Goal: Task Accomplishment & Management: Complete application form

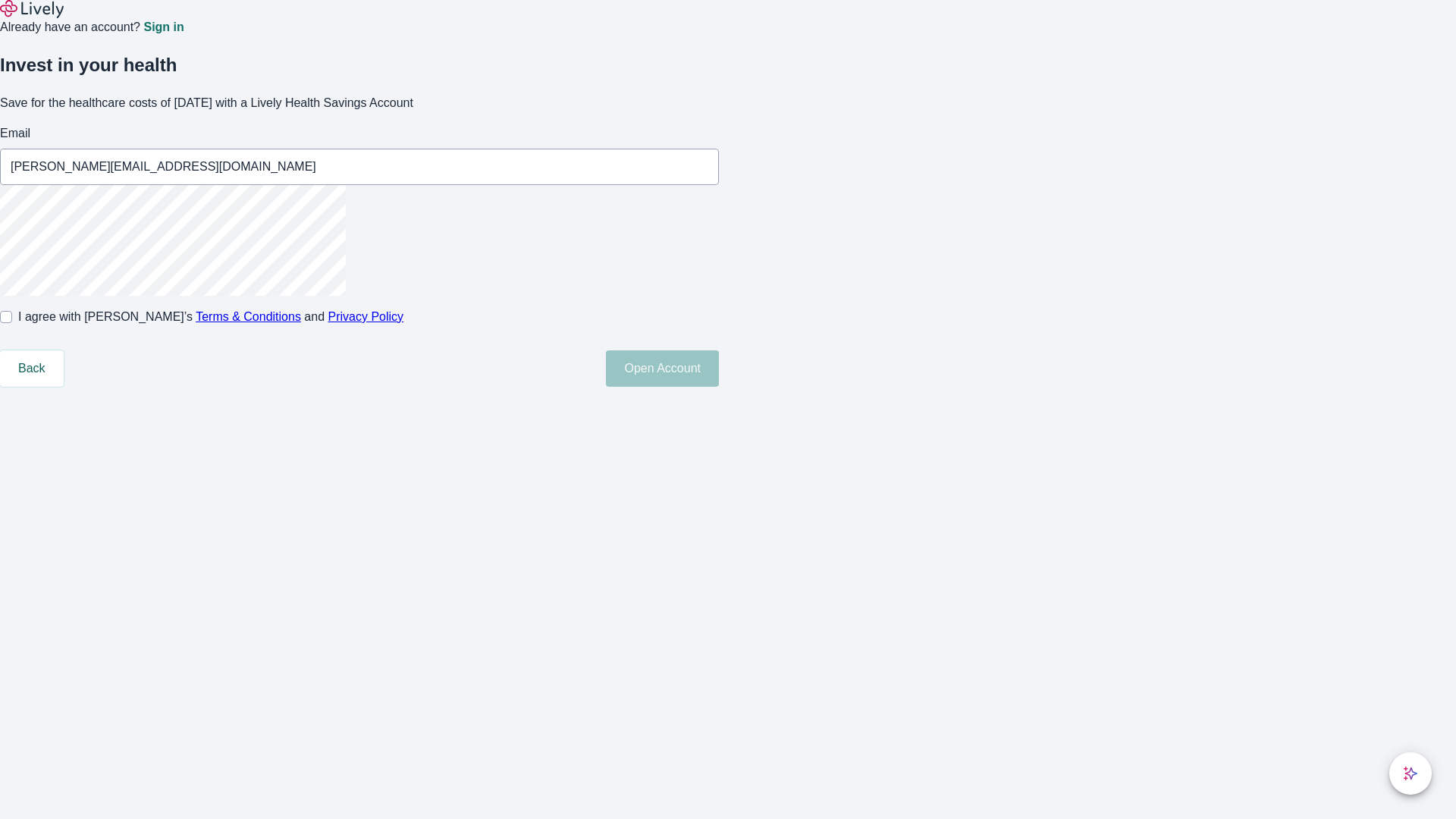
click at [12, 323] on input "I agree with Lively’s Terms & Conditions and Privacy Policy" at bounding box center [6, 317] width 12 height 12
checkbox input "true"
click at [719, 387] on button "Open Account" at bounding box center [662, 369] width 113 height 37
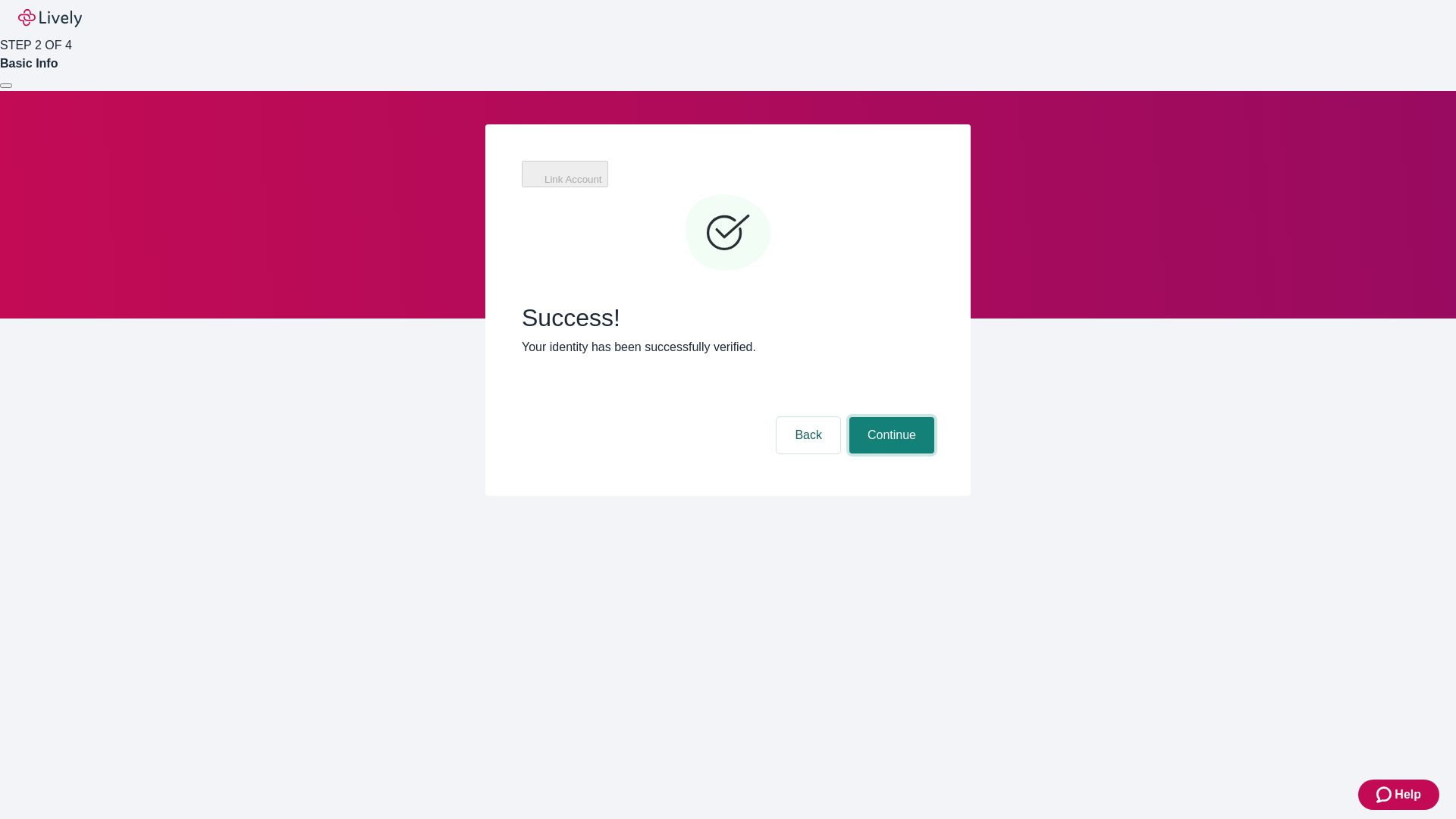
click at [890, 417] on button "Continue" at bounding box center [892, 435] width 85 height 37
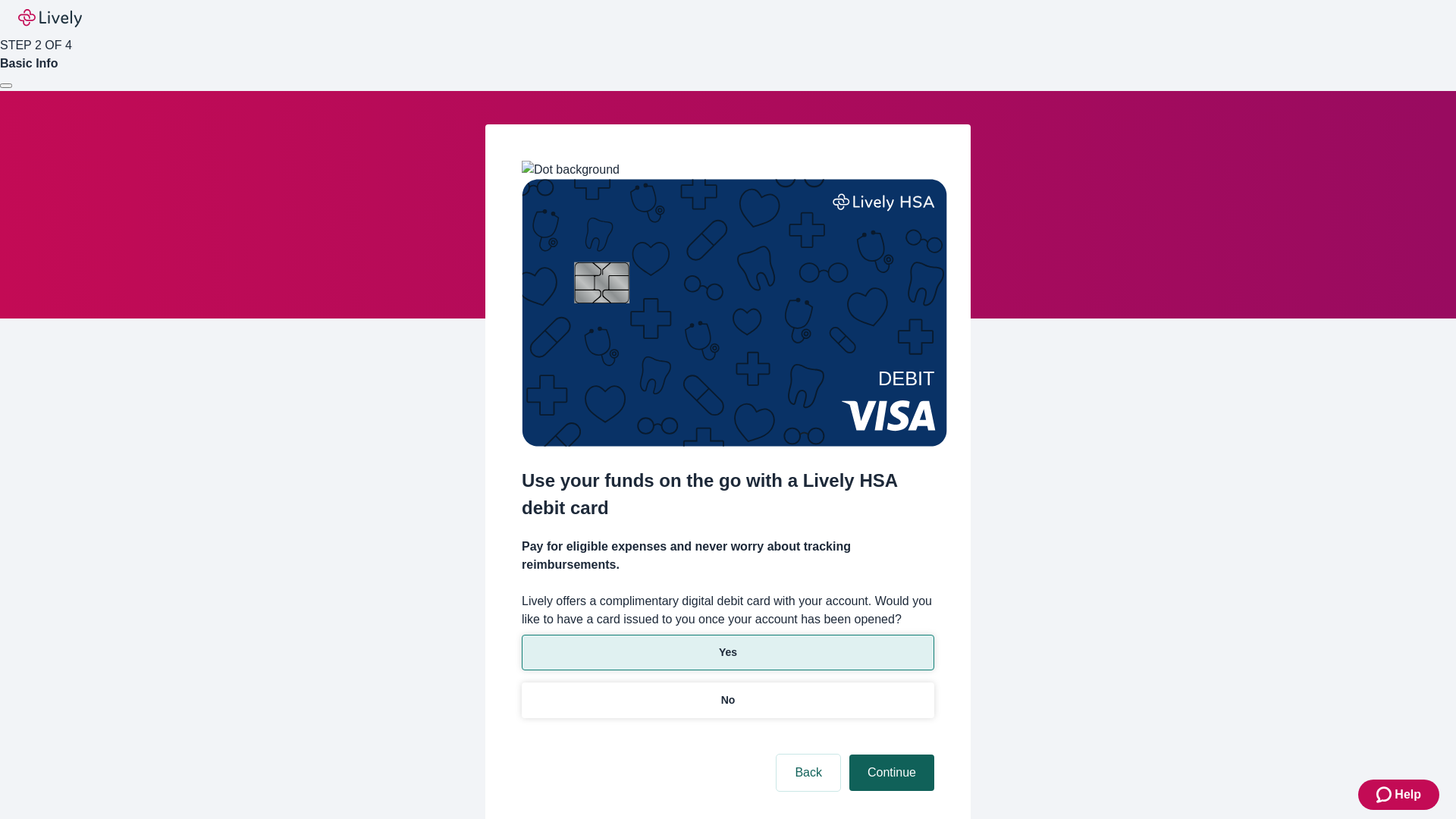
click at [728, 644] on p "Yes" at bounding box center [728, 652] width 18 height 16
click at [890, 755] on button "Continue" at bounding box center [892, 772] width 85 height 37
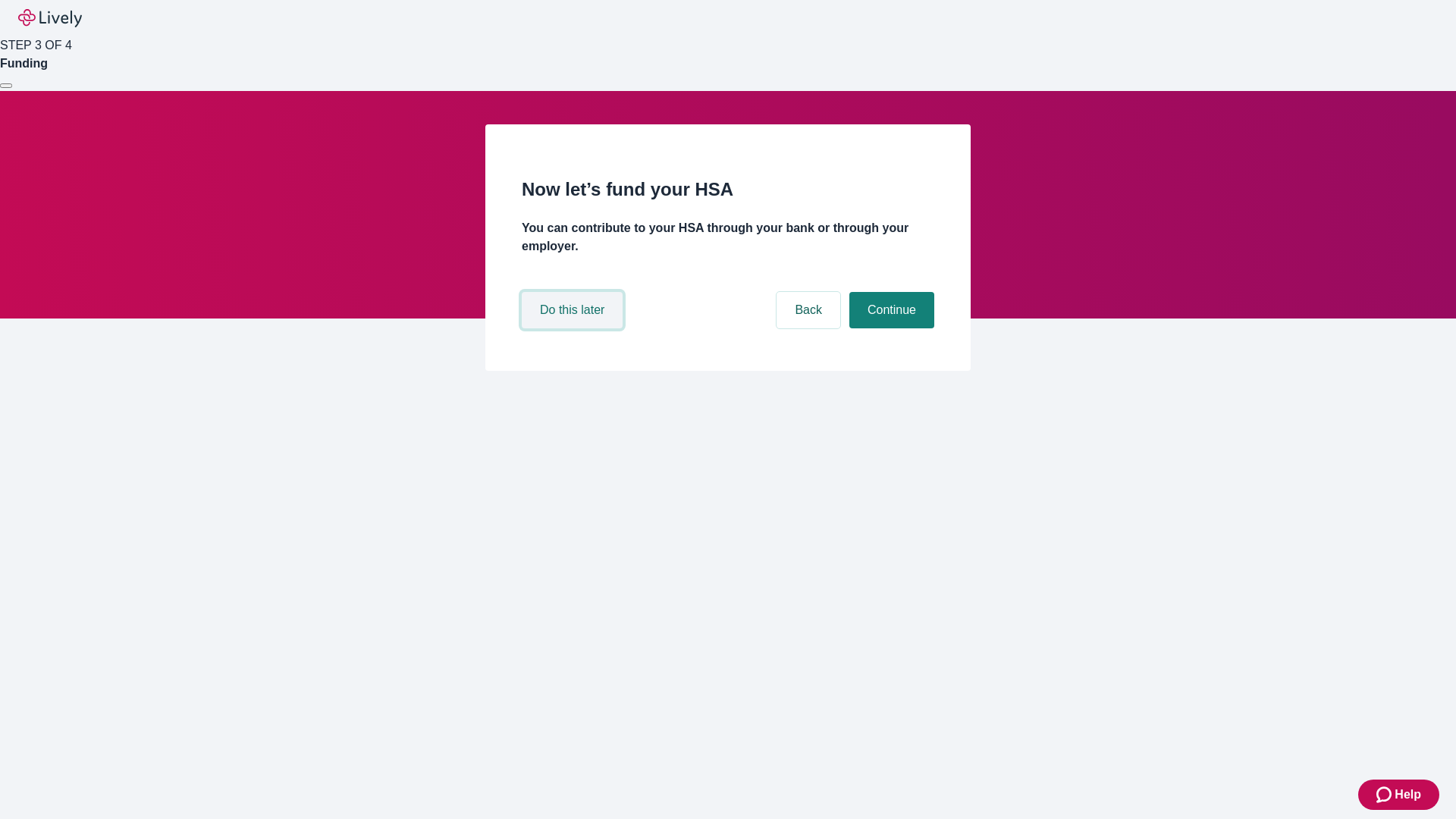
click at [574, 328] on button "Do this later" at bounding box center [572, 310] width 101 height 37
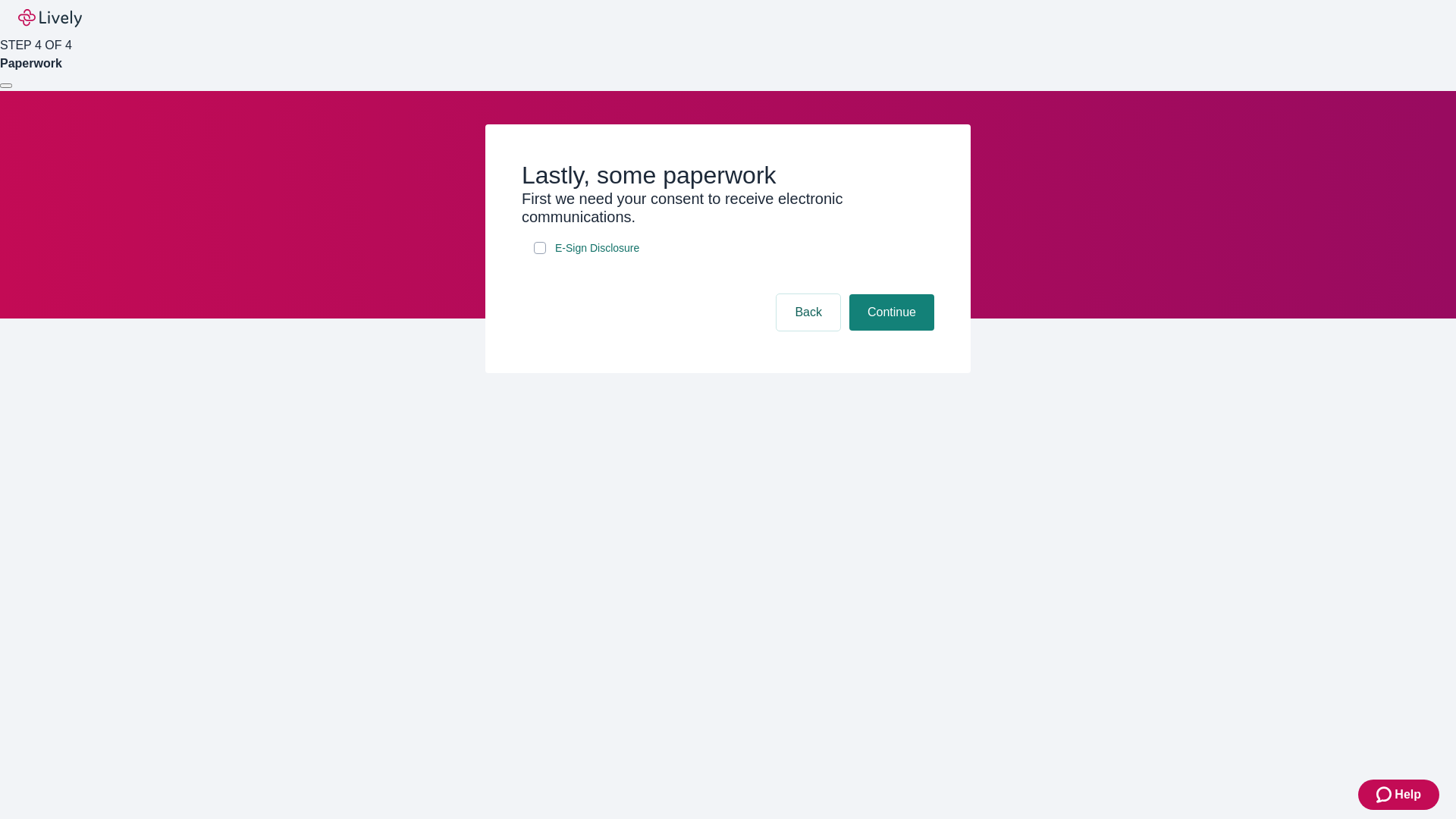
click at [540, 254] on input "E-Sign Disclosure" at bounding box center [540, 248] width 12 height 12
checkbox input "true"
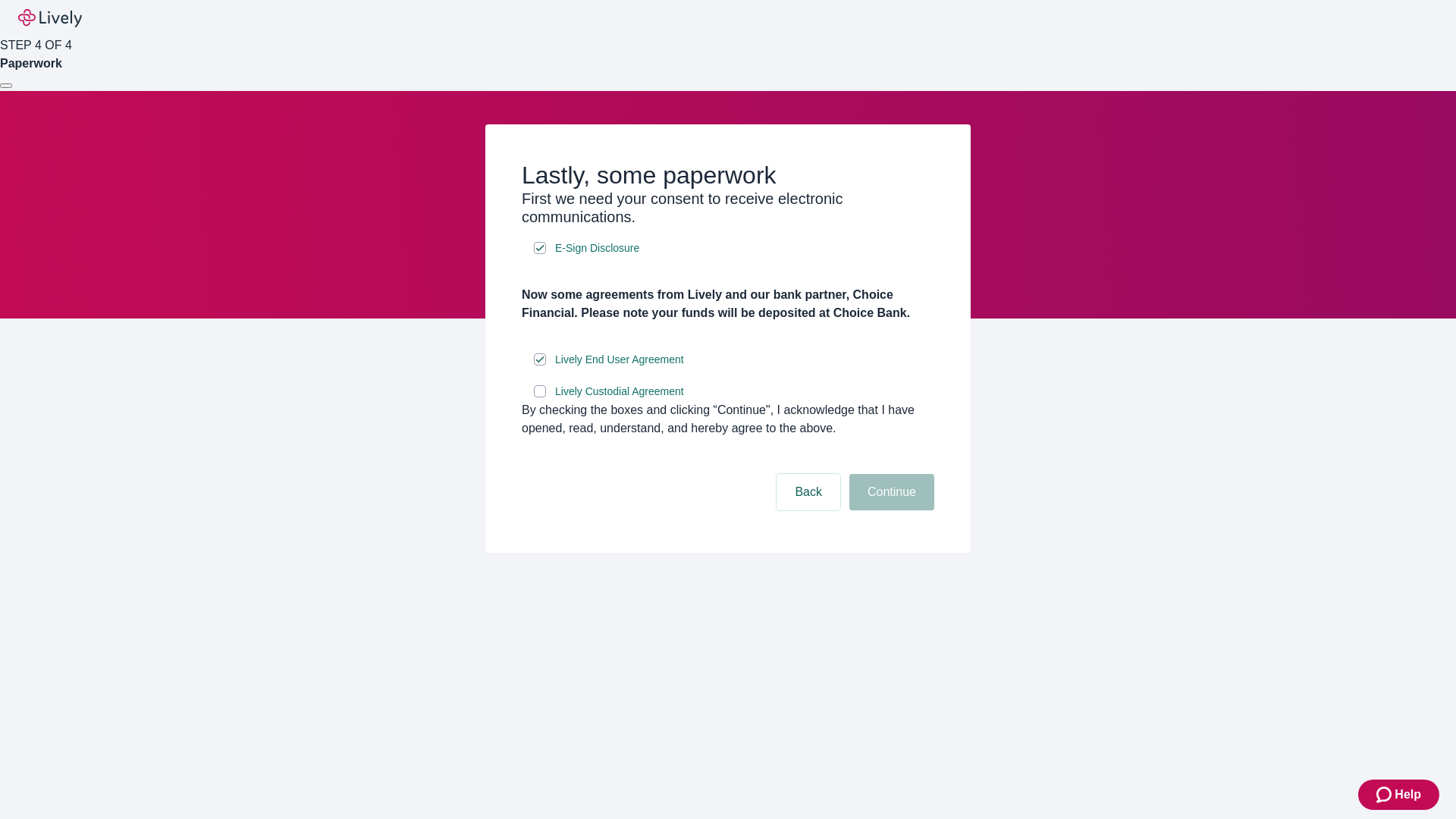
click at [540, 398] on input "Lively Custodial Agreement" at bounding box center [540, 392] width 12 height 12
checkbox input "true"
click at [890, 511] on button "Continue" at bounding box center [892, 492] width 85 height 37
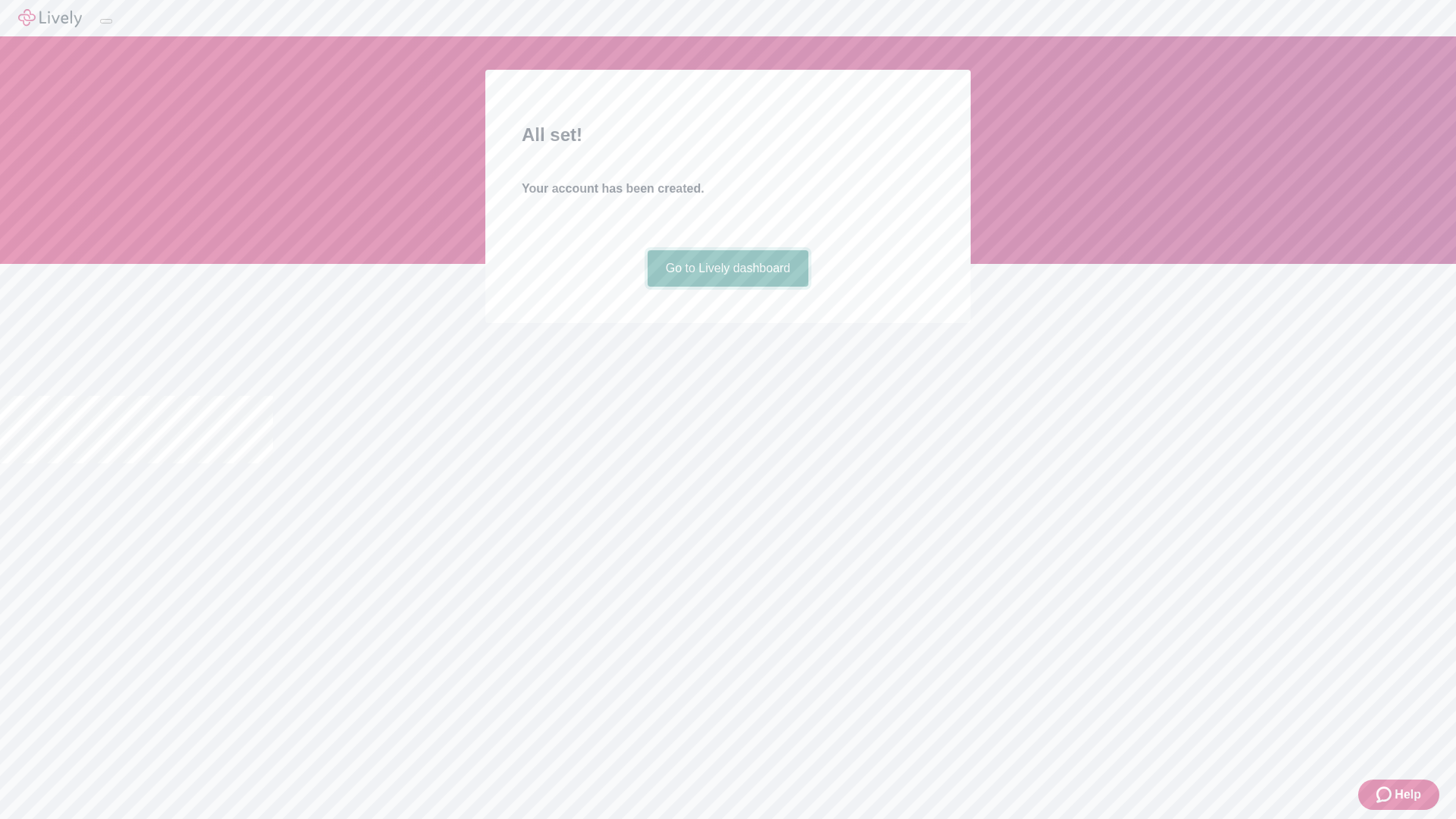
click at [728, 287] on link "Go to Lively dashboard" at bounding box center [728, 269] width 162 height 37
